Goal: Check status: Check status

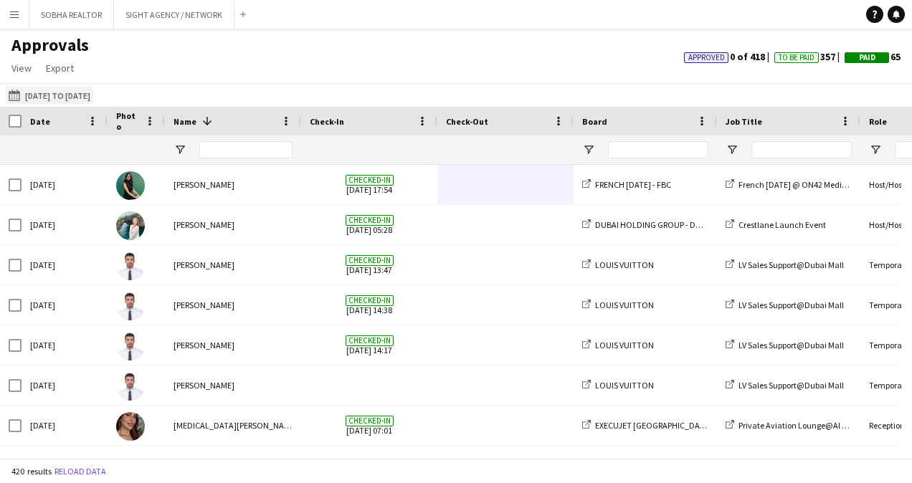
click at [92, 100] on button "[DATE] to [DATE] [DATE] to [DATE]" at bounding box center [49, 95] width 87 height 17
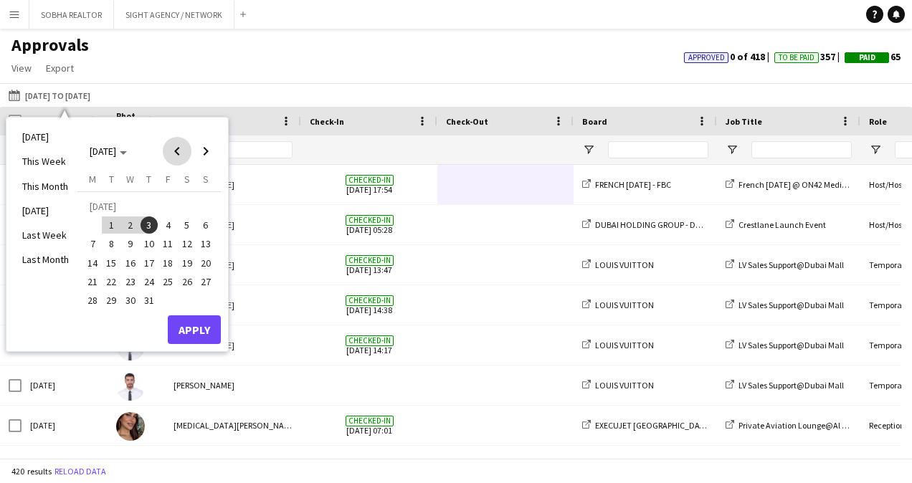
click at [182, 149] on span "Previous month" at bounding box center [177, 151] width 29 height 29
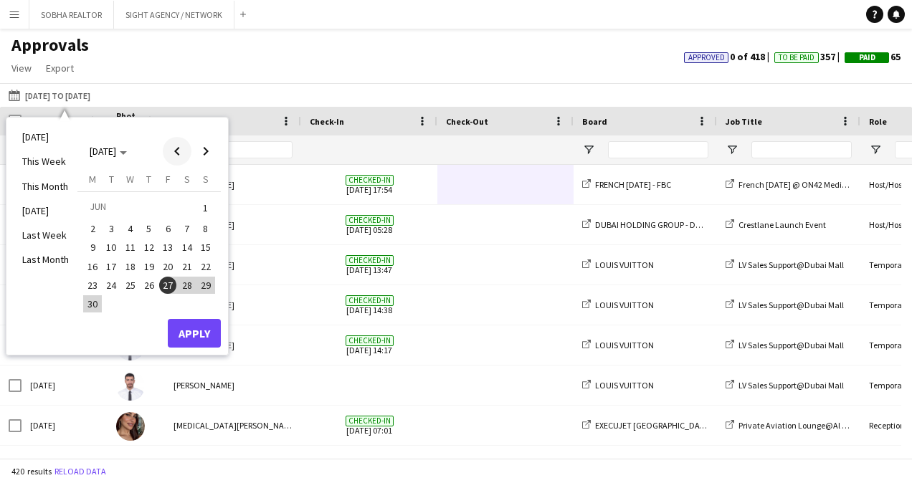
click at [178, 155] on span "Previous month" at bounding box center [177, 151] width 29 height 29
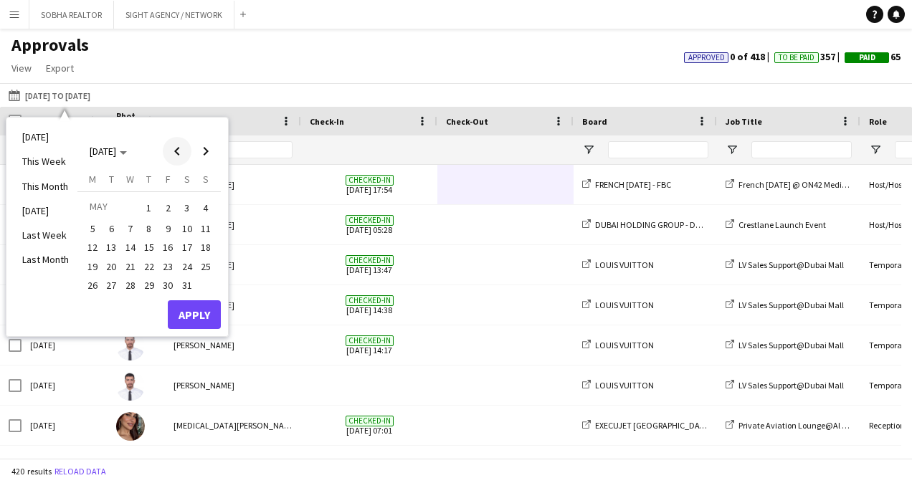
click at [172, 156] on span "Previous month" at bounding box center [177, 151] width 29 height 29
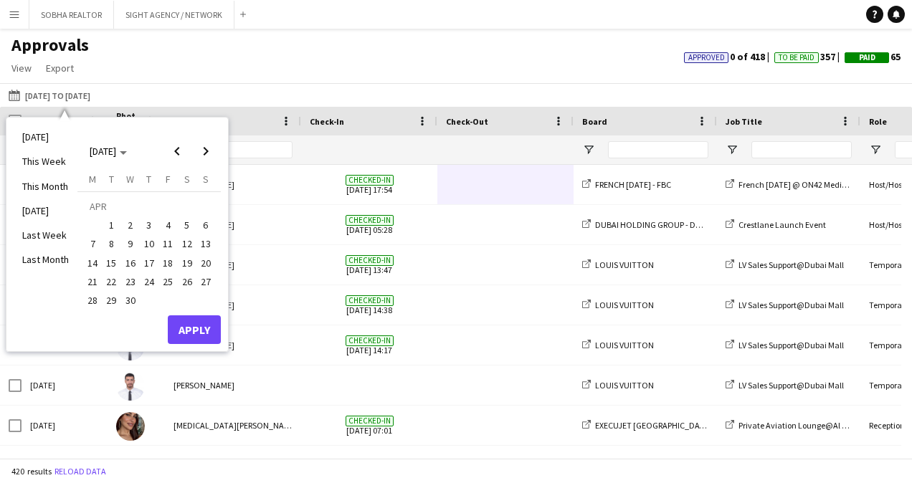
click at [107, 300] on span "29" at bounding box center [111, 300] width 17 height 17
click at [196, 329] on button "Apply" at bounding box center [194, 330] width 53 height 29
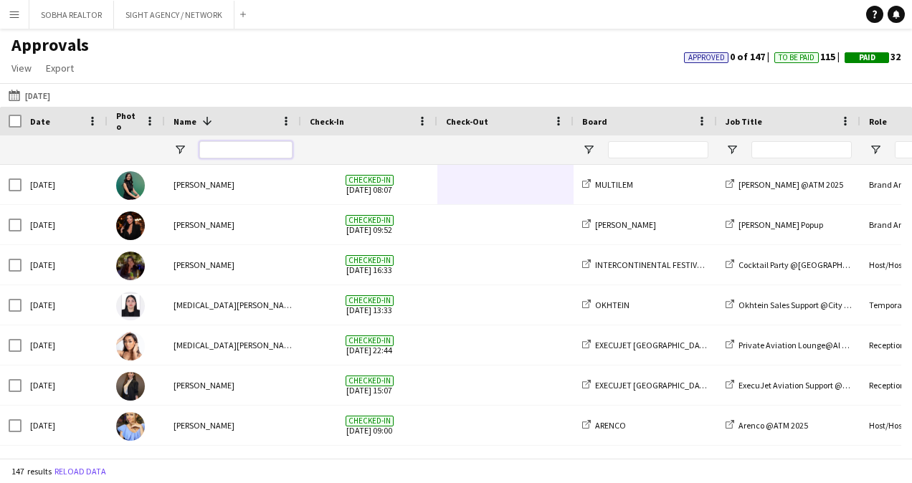
click at [217, 156] on input "Name Filter Input" at bounding box center [245, 149] width 93 height 17
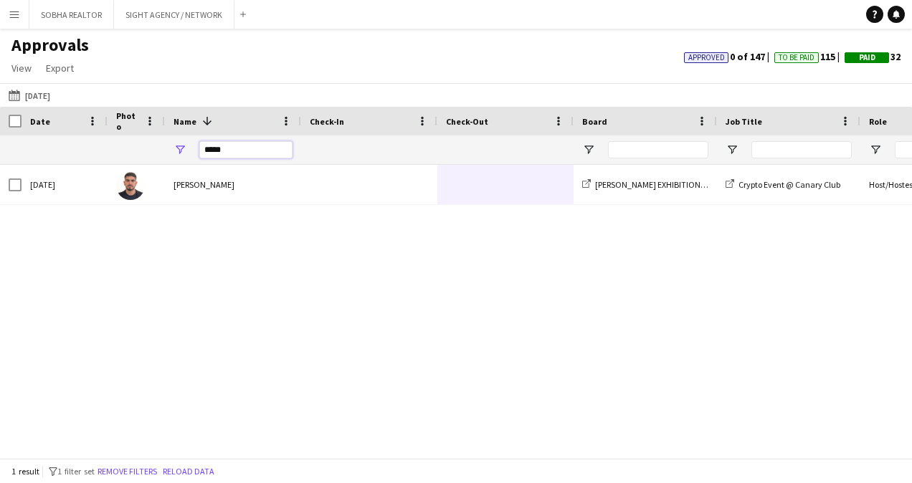
type input "*****"
click at [542, 205] on div "[DATE] [PERSON_NAME] EXHIBITIONS LLC Crypto Event @ [GEOGRAPHIC_DATA] Host/Host…" at bounding box center [456, 306] width 912 height 283
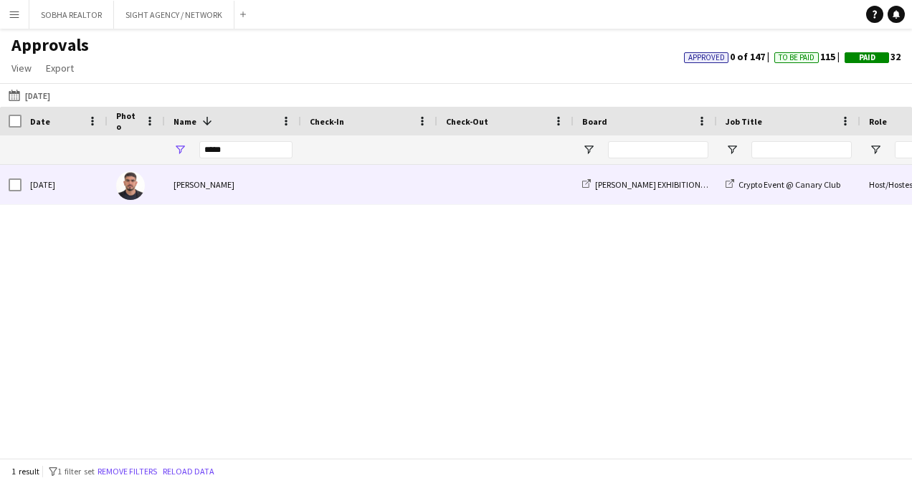
click at [503, 196] on span at bounding box center [505, 184] width 119 height 39
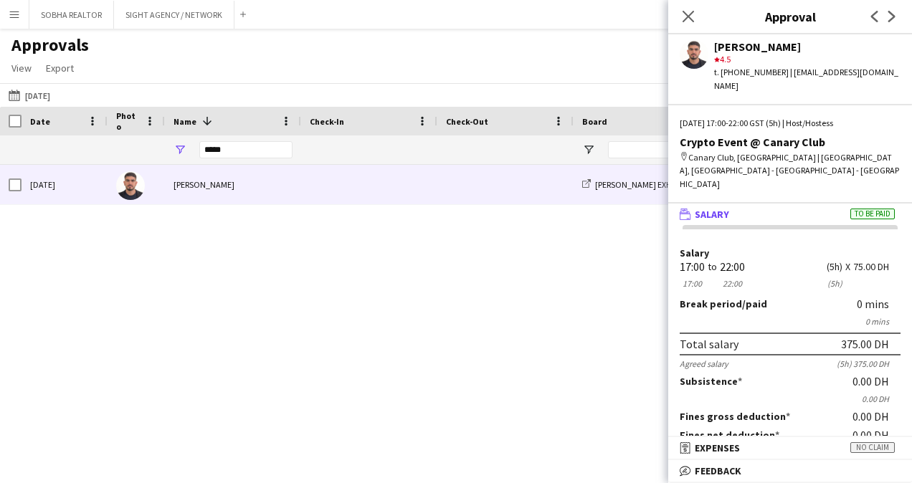
scroll to position [266, 0]
